Goal: Task Accomplishment & Management: Use online tool/utility

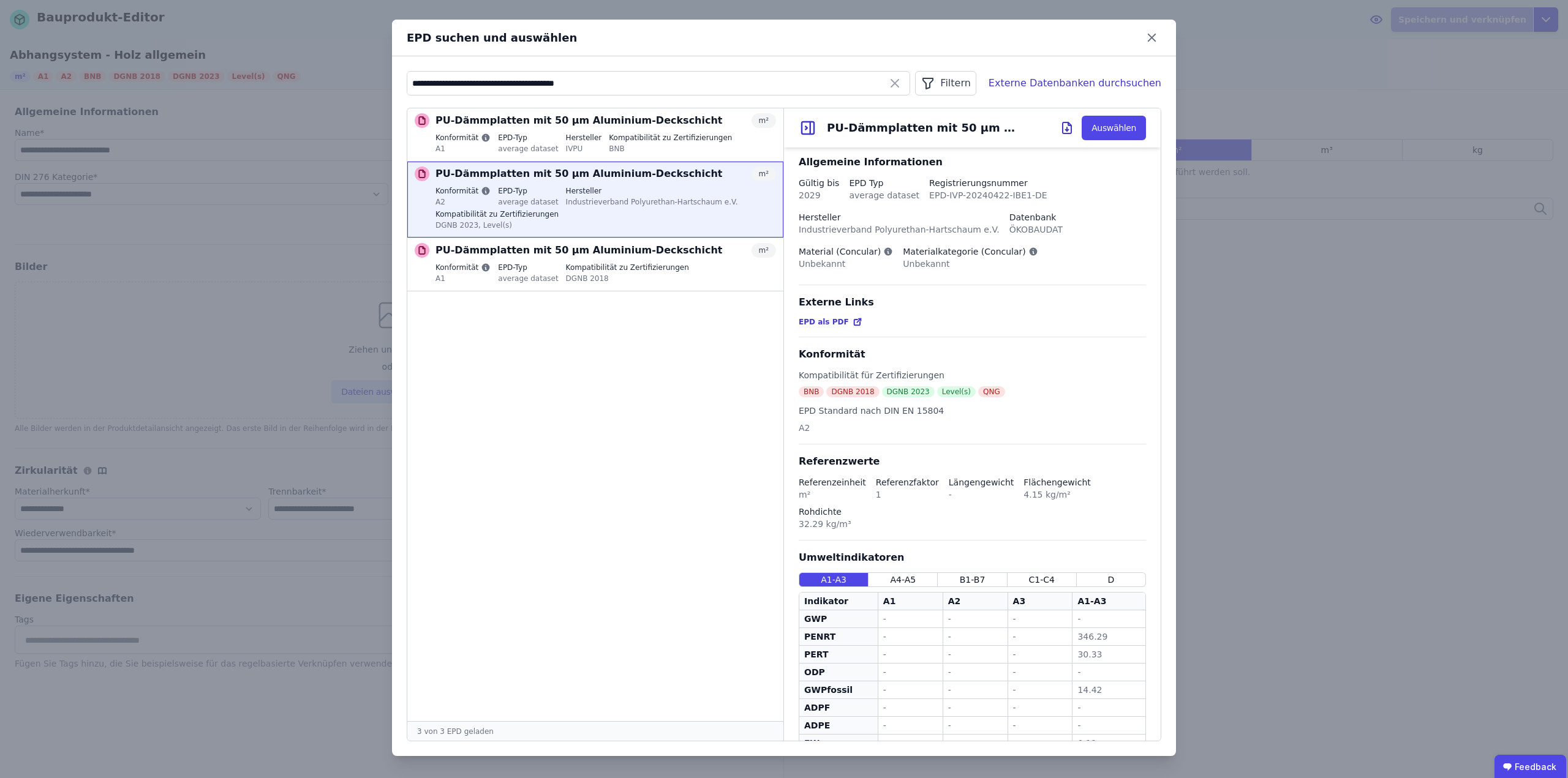
select select "**********"
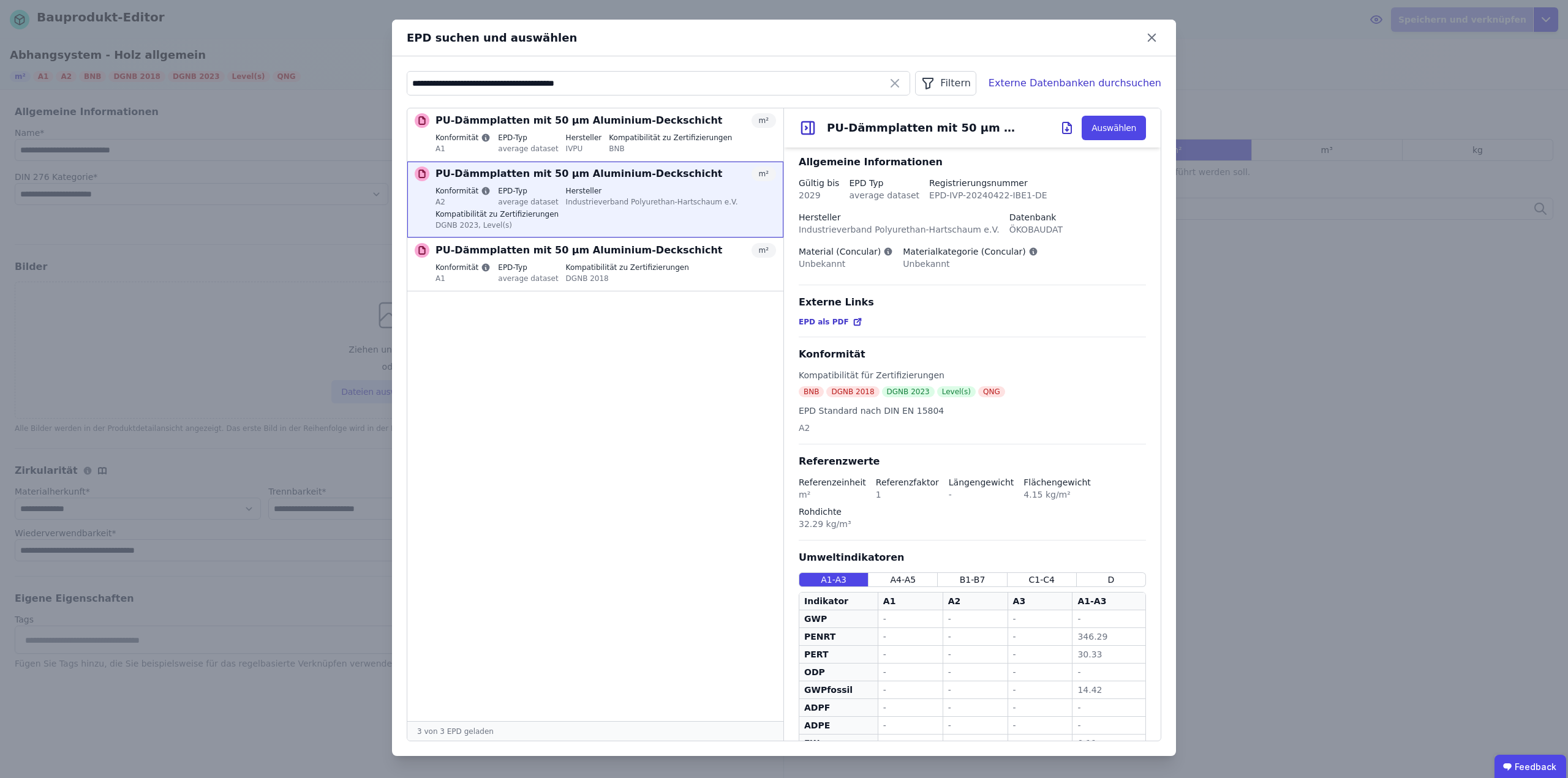
scroll to position [90, 0]
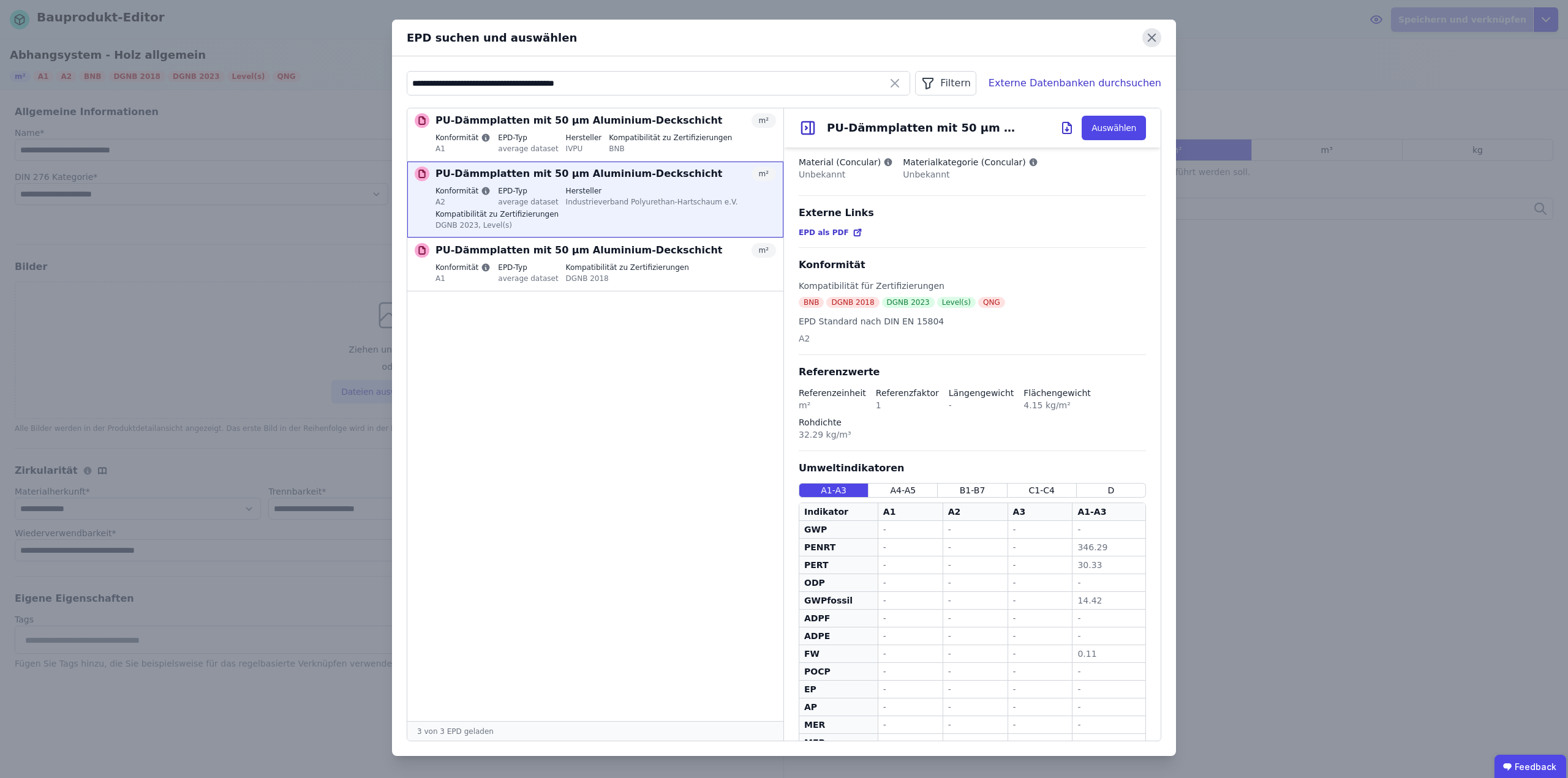
click at [1155, 40] on icon at bounding box center [1151, 38] width 7 height 7
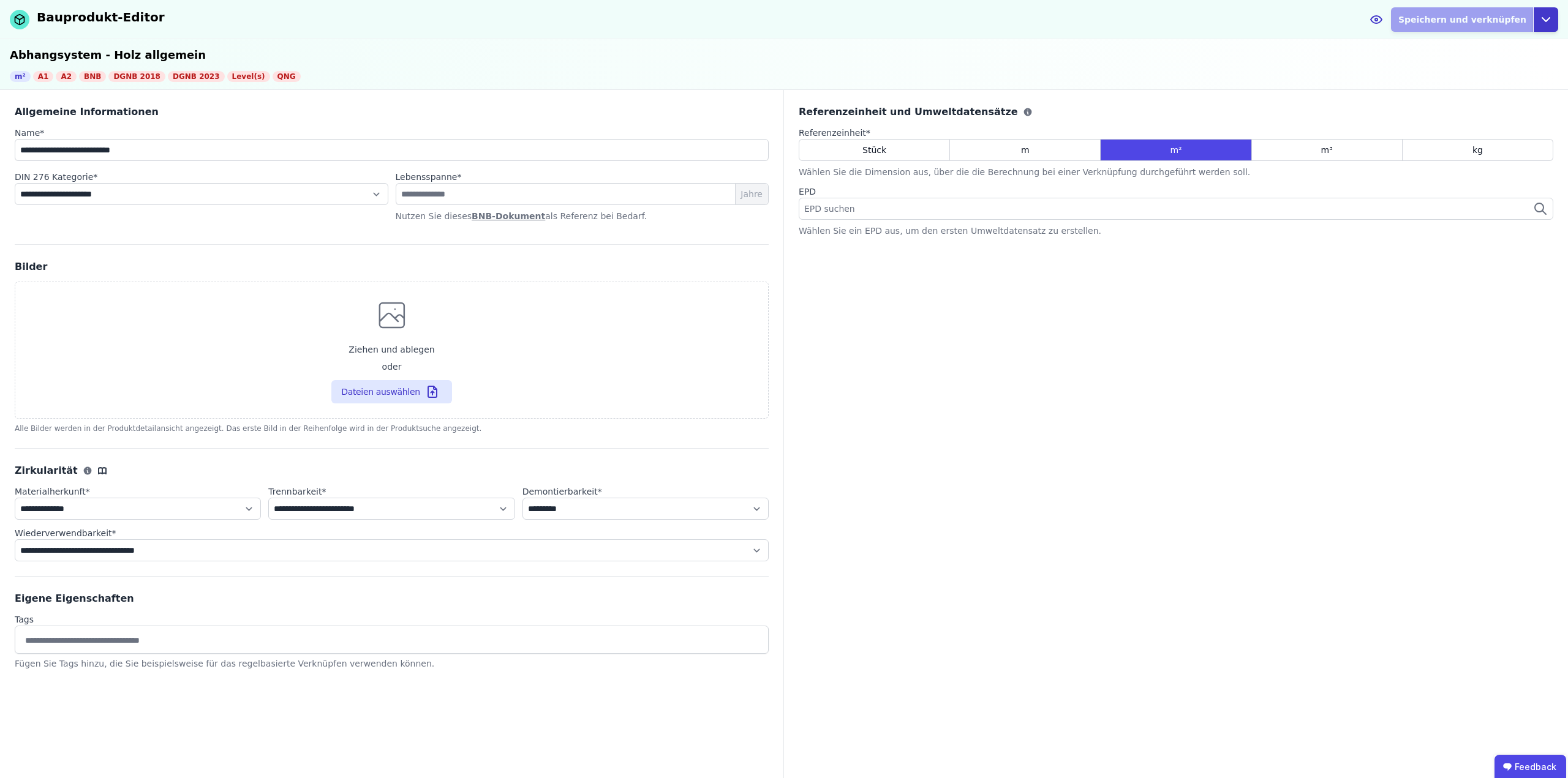
click at [1549, 19] on icon "button" at bounding box center [1545, 19] width 15 height 15
click at [1441, 72] on div "Abbrechen" at bounding box center [1489, 71] width 136 height 22
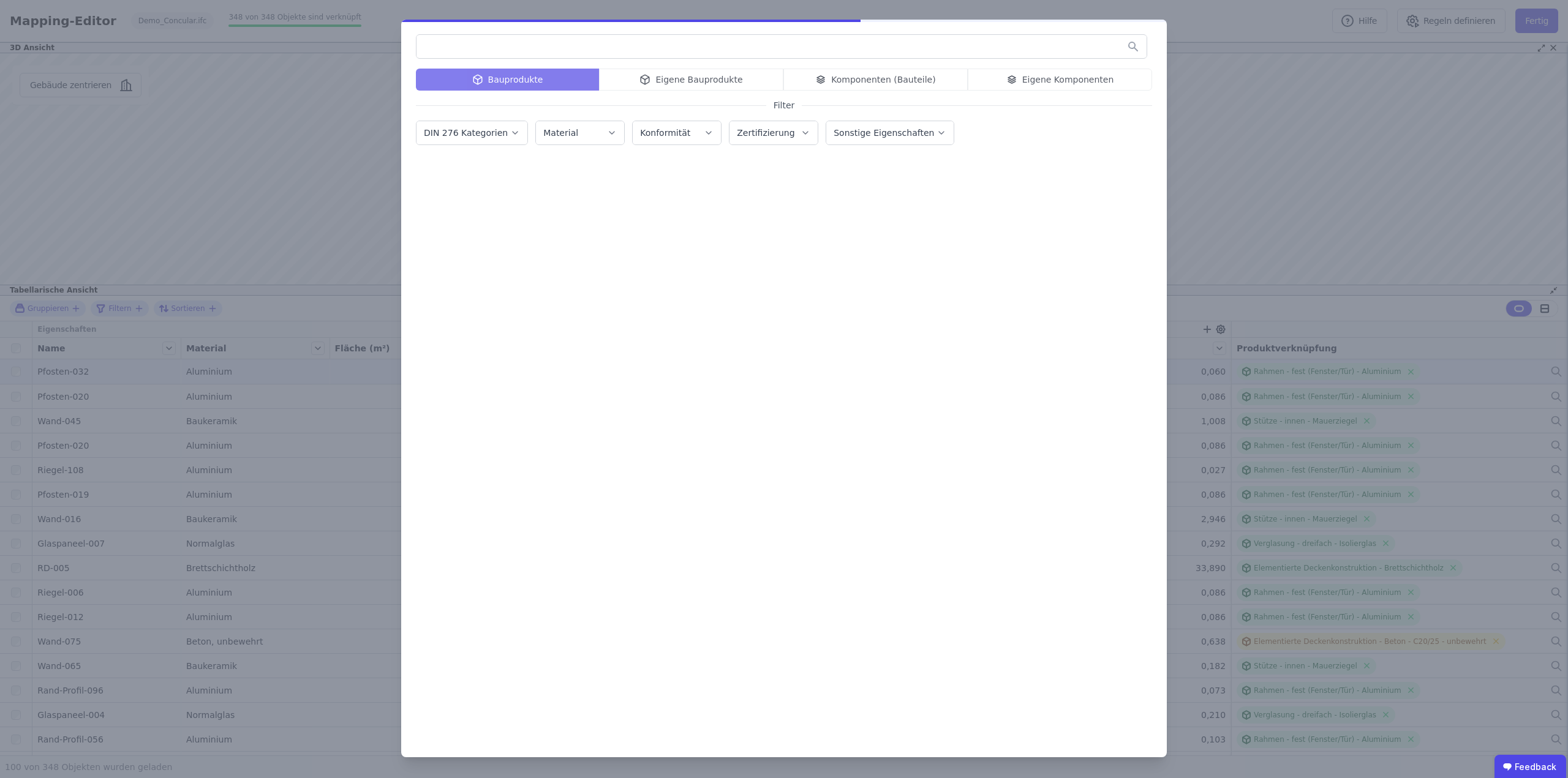
click at [1230, 27] on div "Bauprodukte Eigene Bauprodukte Komponenten (Bauteile) Eigene Komponenten Filter…" at bounding box center [784, 389] width 1568 height 778
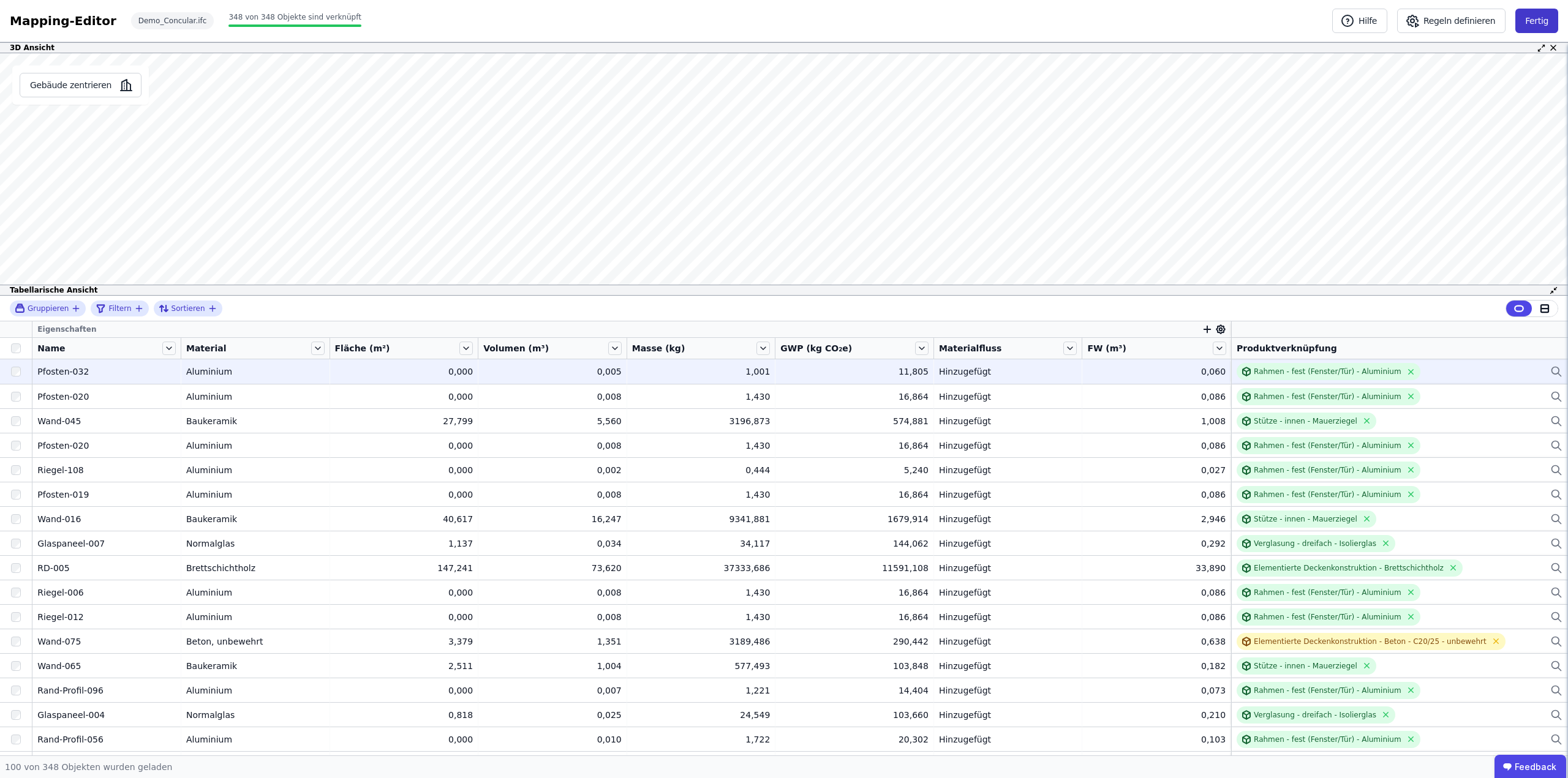
click at [1531, 21] on button "Fertig" at bounding box center [1537, 21] width 43 height 25
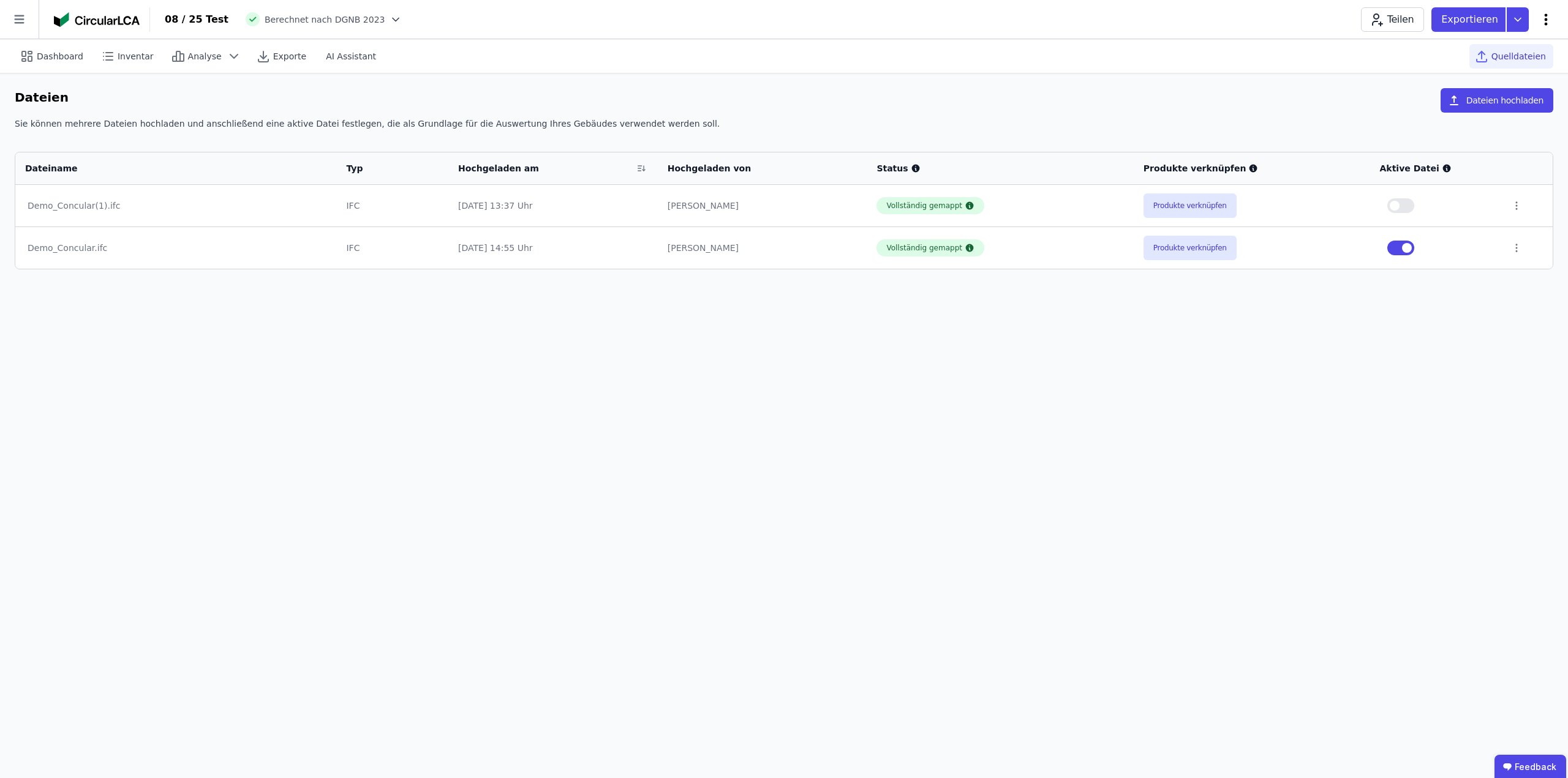
click at [1548, 18] on icon at bounding box center [1545, 19] width 15 height 15
click at [1190, 45] on div "Dashboard Inventar Analyse Exporte AI Assistant Quelldateien" at bounding box center [784, 56] width 1538 height 34
click at [805, 43] on div "Dashboard Inventar Analyse Exporte AI Assistant Quelldateien" at bounding box center [784, 56] width 1538 height 34
click at [796, 12] on div "08 / 25 Test Berechnet nach DGNB 2023 Teilen Exportieren" at bounding box center [859, 19] width 1417 height 25
